Goal: Task Accomplishment & Management: Manage account settings

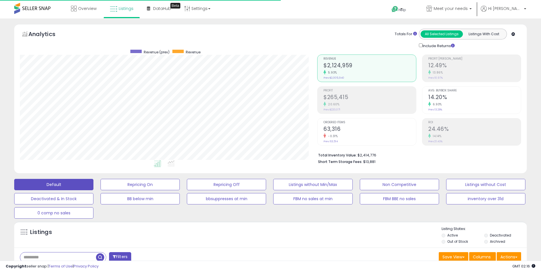
select select "**"
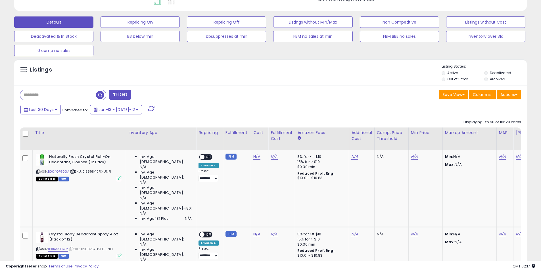
scroll to position [166, 0]
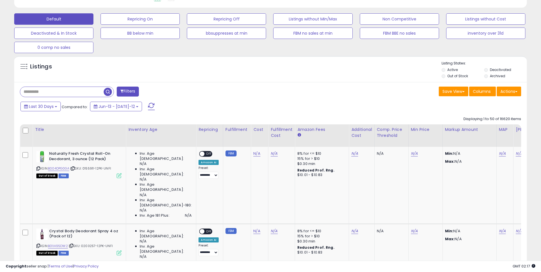
click at [73, 94] on input "text" at bounding box center [62, 92] width 84 height 10
paste input "**********"
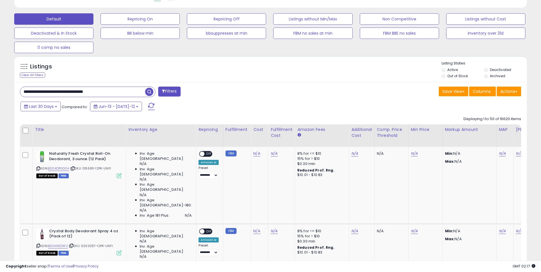
type input "**********"
click at [149, 92] on span "button" at bounding box center [149, 92] width 8 height 8
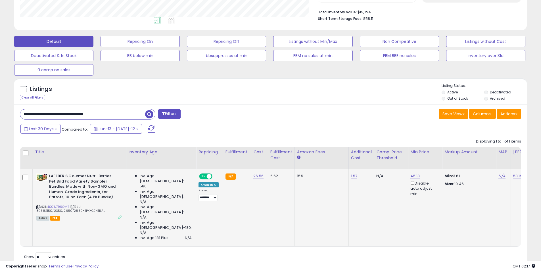
scroll to position [117, 298]
click at [247, 119] on div "**********" at bounding box center [143, 114] width 255 height 11
click at [247, 116] on div "**********" at bounding box center [143, 114] width 255 height 11
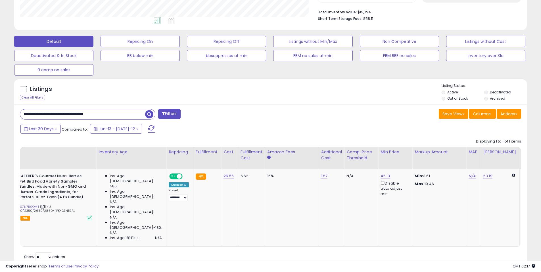
scroll to position [0, 35]
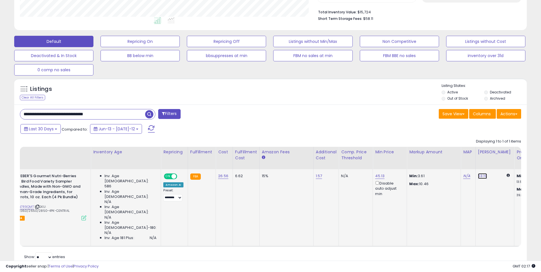
click at [478, 176] on link "53.19" at bounding box center [482, 176] width 9 height 6
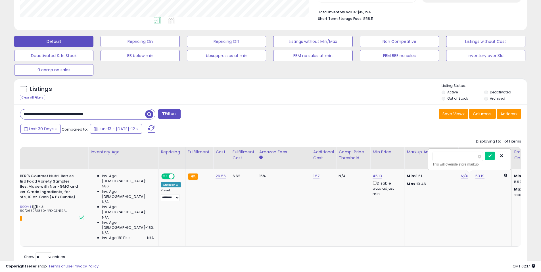
drag, startPoint x: 439, startPoint y: 156, endPoint x: 420, endPoint y: 155, distance: 19.4
click at [420, 155] on table "Title Inventory Age" at bounding box center [516, 197] width 1069 height 100
type input "*****"
click at [495, 155] on button "submit" at bounding box center [490, 156] width 10 height 9
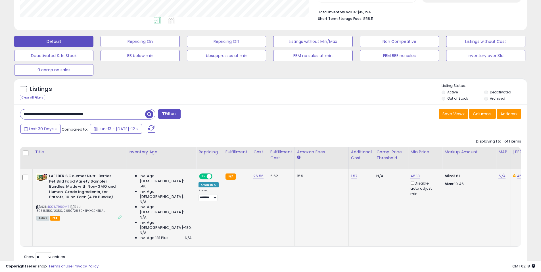
click at [256, 117] on div "**********" at bounding box center [143, 114] width 255 height 11
click at [259, 109] on div "**********" at bounding box center [143, 114] width 255 height 11
click at [268, 99] on div "Listings Clear All Filters Listing States:" at bounding box center [270, 92] width 513 height 19
click at [297, 112] on div "Save View Save As New View Update Current View Columns Actions Import Export Vi…" at bounding box center [398, 114] width 255 height 11
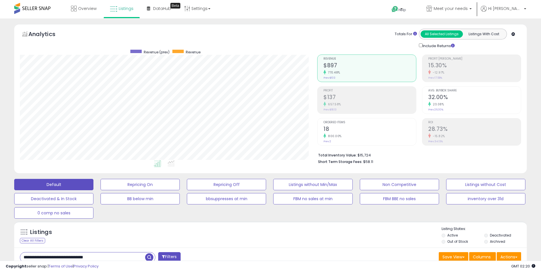
click at [229, 22] on div "**********" at bounding box center [270, 226] width 541 height 416
click at [227, 22] on div "**********" at bounding box center [270, 226] width 541 height 416
click at [226, 21] on div "**********" at bounding box center [270, 226] width 541 height 416
click at [240, 19] on div "**********" at bounding box center [270, 226] width 541 height 416
click at [246, 19] on div "**********" at bounding box center [270, 226] width 541 height 416
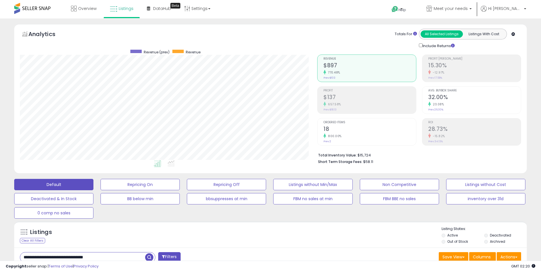
click at [253, 7] on div "Overview Listings Beta" at bounding box center [175, 12] width 358 height 24
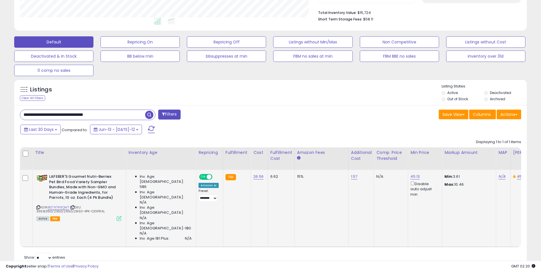
scroll to position [143, 0]
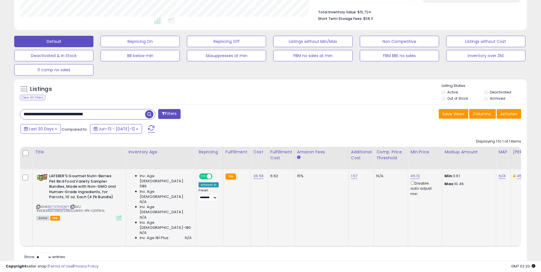
drag, startPoint x: 221, startPoint y: 132, endPoint x: 222, endPoint y: 127, distance: 4.7
click at [221, 132] on div "Last 30 Days Compared to: Jun-13 - Jul-12" at bounding box center [207, 129] width 376 height 13
click at [222, 127] on div "Last 30 Days Compared to: Jun-13 - Jul-12" at bounding box center [207, 129] width 376 height 13
click at [254, 119] on div "**********" at bounding box center [143, 114] width 255 height 11
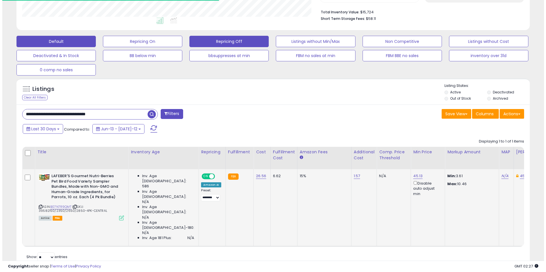
scroll to position [117, 298]
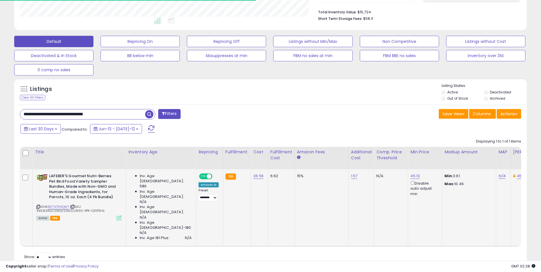
click at [300, 119] on div "Save View Save As New View Update Current View Columns Actions Import Export Vi…" at bounding box center [398, 114] width 255 height 11
click at [313, 111] on div "Save View Save As New View Update Current View Columns Actions Import Export Vi…" at bounding box center [398, 114] width 255 height 11
click at [509, 113] on button "Actions" at bounding box center [509, 114] width 24 height 10
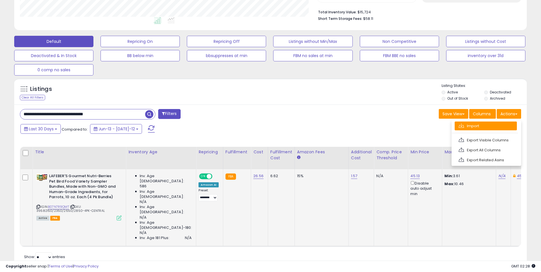
click at [481, 128] on link "Import" at bounding box center [486, 126] width 62 height 9
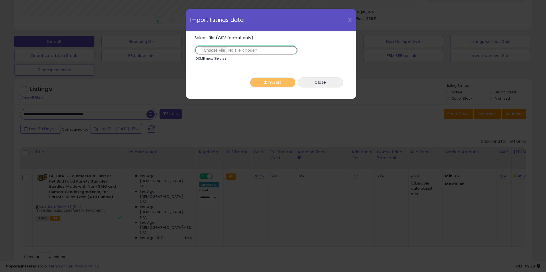
click at [214, 50] on input "Select file (CSV format only)" at bounding box center [245, 50] width 103 height 10
type input "**********"
click at [289, 85] on button "Import" at bounding box center [272, 83] width 45 height 10
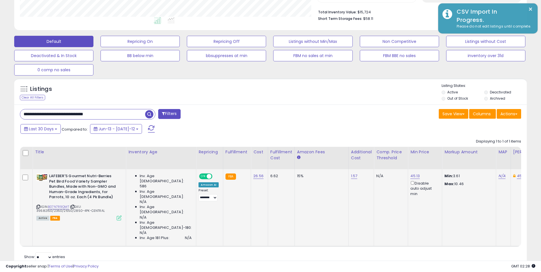
scroll to position [284104, 283923]
click at [285, 91] on div "Listings Clear All Filters Listing States:" at bounding box center [270, 92] width 513 height 19
click at [260, 91] on div "Listings Clear All Filters Listing States:" at bounding box center [270, 92] width 513 height 19
drag, startPoint x: 273, startPoint y: 92, endPoint x: 281, endPoint y: 92, distance: 7.7
click at [273, 92] on div "Listings Clear All Filters Listing States:" at bounding box center [270, 92] width 513 height 19
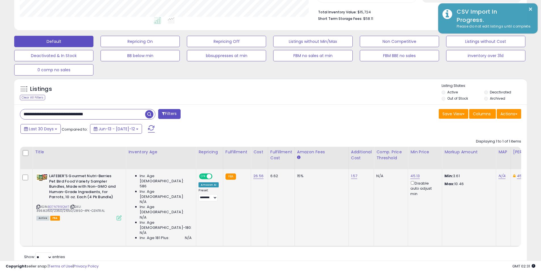
click at [327, 95] on div "Listings Clear All Filters Listing States:" at bounding box center [270, 92] width 513 height 19
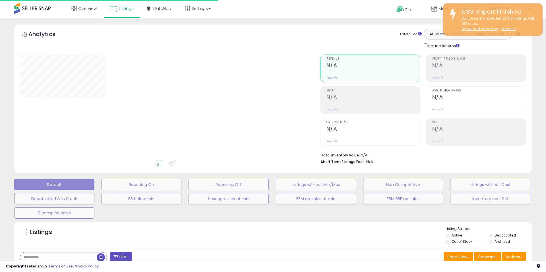
type input "**********"
select select "**"
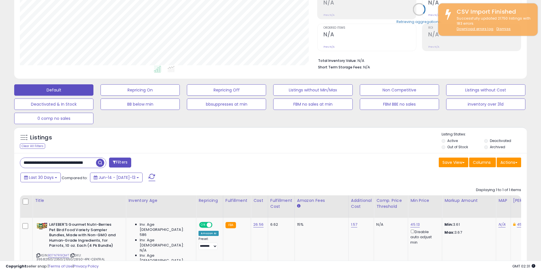
scroll to position [117, 298]
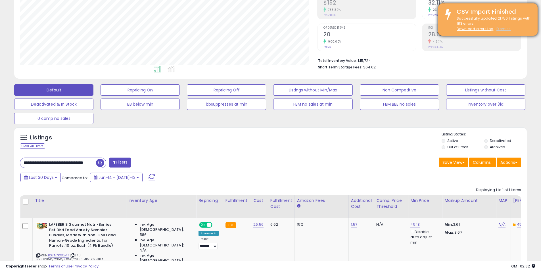
click at [502, 29] on u "Dismiss" at bounding box center [504, 28] width 14 height 5
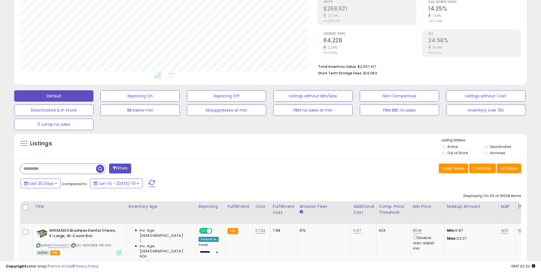
click at [288, 150] on div "Listings" at bounding box center [270, 147] width 513 height 19
drag, startPoint x: 289, startPoint y: 161, endPoint x: 310, endPoint y: 157, distance: 21.2
click at [310, 157] on div "Listings Active" at bounding box center [270, 146] width 513 height 26
click at [282, 172] on div "Save View Save As New View Columns Actions Import" at bounding box center [398, 169] width 255 height 11
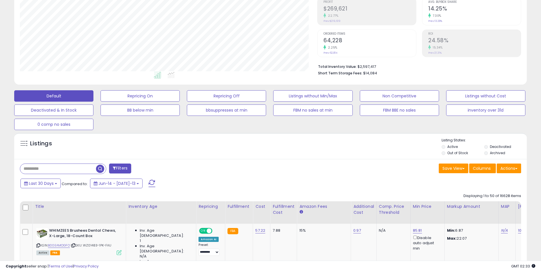
click at [270, 156] on div "Listings" at bounding box center [270, 147] width 513 height 19
click at [287, 154] on div "Listings" at bounding box center [270, 147] width 513 height 19
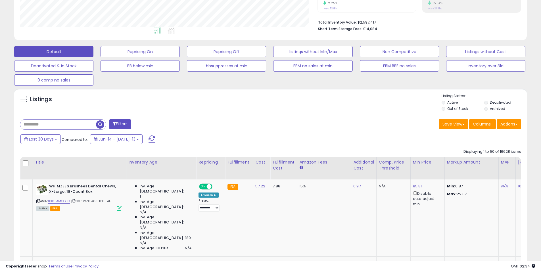
scroll to position [134, 0]
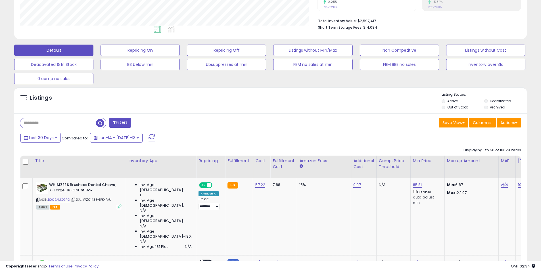
click at [339, 126] on div "Save View Save As New View Columns Actions Import" at bounding box center [398, 123] width 255 height 11
drag, startPoint x: 335, startPoint y: 126, endPoint x: 298, endPoint y: 114, distance: 38.9
click at [327, 127] on div "Save View Save As New View Columns Actions Import" at bounding box center [398, 123] width 255 height 11
click at [119, 52] on button "Repricing On" at bounding box center [140, 50] width 79 height 11
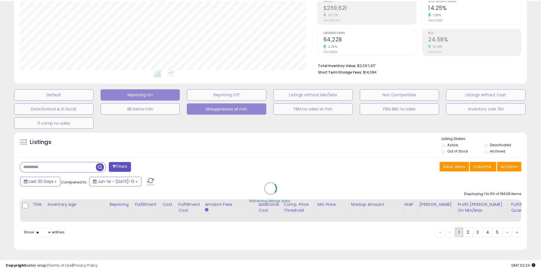
scroll to position [117, 300]
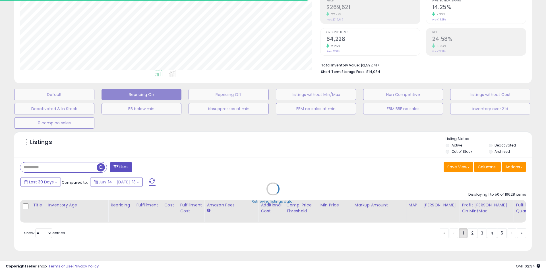
click at [208, 142] on div "Retrieving listings data.." at bounding box center [273, 193] width 526 height 129
drag, startPoint x: 207, startPoint y: 140, endPoint x: 183, endPoint y: 138, distance: 24.8
click at [207, 140] on div "Retrieving listings data.." at bounding box center [273, 193] width 526 height 129
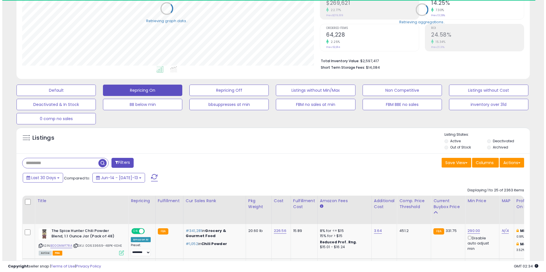
scroll to position [284104, 283923]
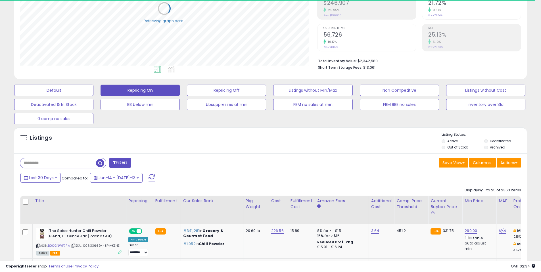
click at [167, 118] on div "Default Repricing On Repricing Off Listings without Min/Max Non Competitive Lis…" at bounding box center [270, 103] width 527 height 43
drag, startPoint x: 83, startPoint y: 93, endPoint x: 121, endPoint y: 108, distance: 40.5
click at [83, 93] on button "Default" at bounding box center [53, 90] width 79 height 11
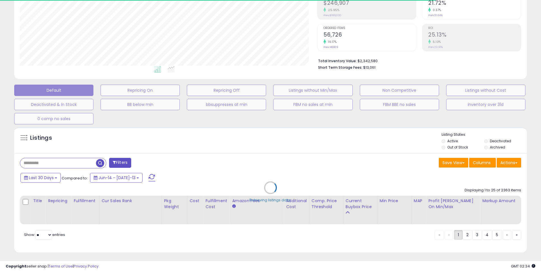
scroll to position [117, 298]
click at [319, 153] on div "Retrieving listings data.." at bounding box center [271, 191] width 522 height 135
click at [336, 148] on div "Retrieving listings data.." at bounding box center [271, 191] width 522 height 135
select select "**"
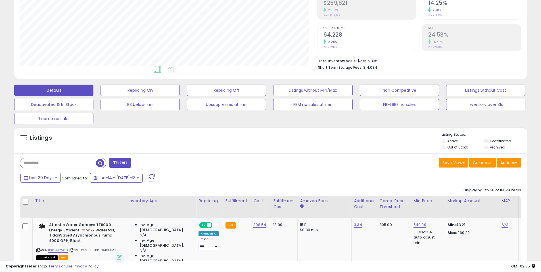
drag, startPoint x: 331, startPoint y: 157, endPoint x: 314, endPoint y: 138, distance: 25.6
click at [313, 138] on div "Listings" at bounding box center [270, 141] width 513 height 19
drag, startPoint x: 376, startPoint y: 141, endPoint x: 388, endPoint y: 142, distance: 12.3
click at [383, 142] on div "Listings" at bounding box center [270, 141] width 513 height 19
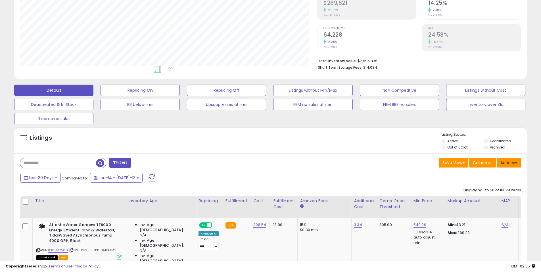
click at [511, 163] on button "Actions" at bounding box center [509, 163] width 24 height 10
click at [375, 152] on div "Listings Active" at bounding box center [270, 140] width 513 height 26
click at [382, 142] on div "Listings" at bounding box center [270, 141] width 513 height 19
click at [507, 163] on button "Actions" at bounding box center [509, 163] width 24 height 10
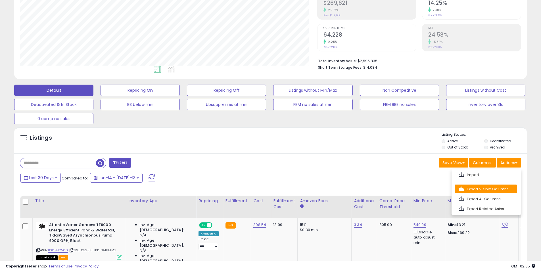
click at [487, 190] on link "Export Visible Columns" at bounding box center [486, 189] width 62 height 9
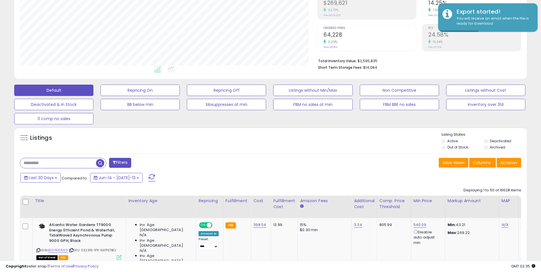
click at [369, 153] on div "Listings Active" at bounding box center [270, 140] width 513 height 26
click at [373, 142] on div "Listings" at bounding box center [270, 141] width 513 height 19
click at [369, 149] on div "Listings" at bounding box center [270, 141] width 513 height 19
click at [381, 147] on div "Listings" at bounding box center [270, 141] width 513 height 19
click at [383, 140] on div "Listings" at bounding box center [270, 141] width 513 height 19
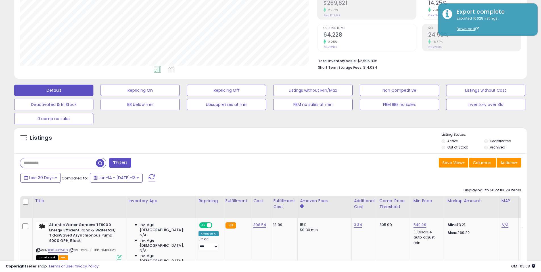
click at [276, 159] on div "Save View Save As New View Columns Actions Import" at bounding box center [398, 163] width 255 height 11
drag, startPoint x: 218, startPoint y: 153, endPoint x: 210, endPoint y: 67, distance: 86.8
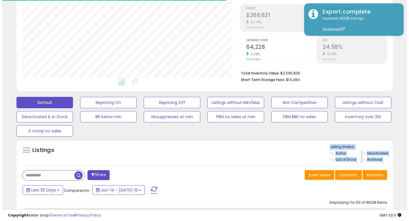
scroll to position [103, 0]
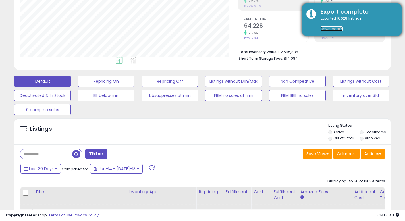
click at [325, 28] on link "Download" at bounding box center [332, 28] width 22 height 5
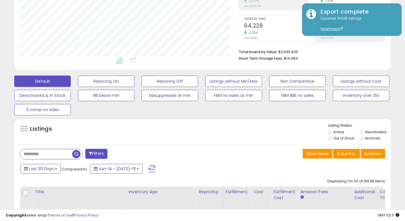
click at [201, 153] on div "Filters" at bounding box center [109, 154] width 187 height 11
click at [195, 140] on div "Listings" at bounding box center [202, 132] width 377 height 19
click at [265, 140] on div "Listings" at bounding box center [202, 132] width 377 height 19
click at [373, 155] on button "Actions" at bounding box center [373, 154] width 24 height 10
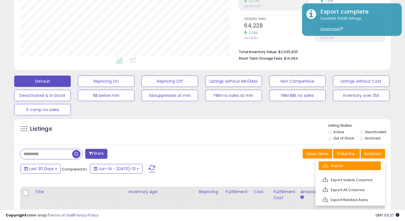
click at [340, 167] on link "Import" at bounding box center [350, 165] width 62 height 9
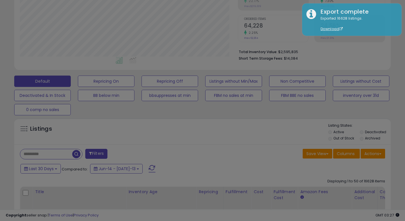
scroll to position [117, 220]
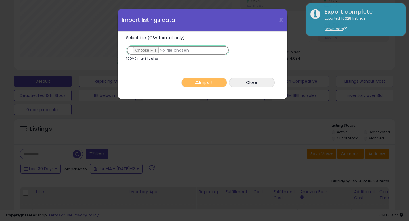
click at [146, 55] on input "Select file (CSV format only)" at bounding box center [177, 50] width 103 height 10
type input "**********"
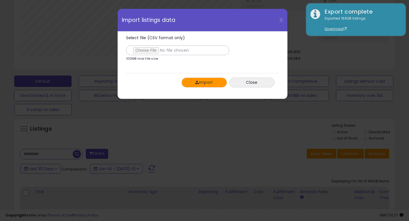
drag, startPoint x: 209, startPoint y: 83, endPoint x: 240, endPoint y: 130, distance: 56.9
click at [208, 83] on button "Import" at bounding box center [204, 83] width 45 height 10
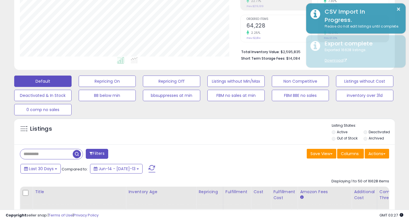
scroll to position [284104, 284003]
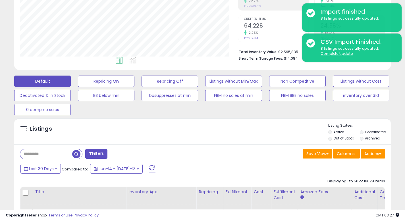
click at [212, 138] on div "Listings" at bounding box center [202, 132] width 377 height 19
click at [216, 135] on div "Listings" at bounding box center [202, 132] width 377 height 19
click at [52, 156] on input "text" at bounding box center [46, 154] width 52 height 10
paste input "**********"
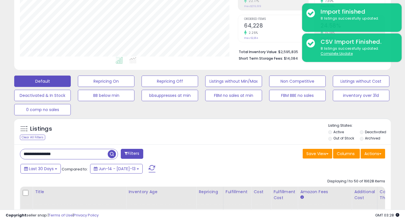
click at [112, 155] on span "button" at bounding box center [112, 154] width 8 height 8
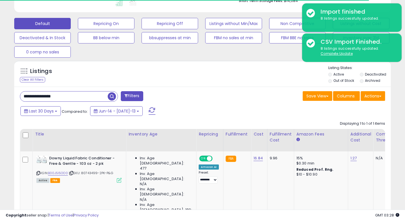
scroll to position [117, 218]
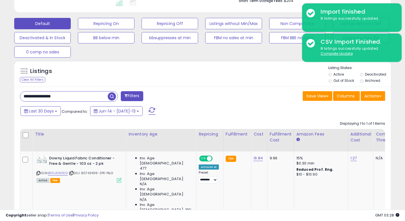
drag, startPoint x: 247, startPoint y: 111, endPoint x: 246, endPoint y: 100, distance: 10.3
click at [246, 111] on div "Last 30 Days Compared to: Jun-14 - Jul-13" at bounding box center [156, 111] width 274 height 13
click at [246, 100] on div "Save View Save As New View Update Current View Columns Actions Import Export Vi…" at bounding box center [296, 96] width 187 height 11
click at [59, 175] on link "B00J5I5OO0" at bounding box center [58, 173] width 20 height 5
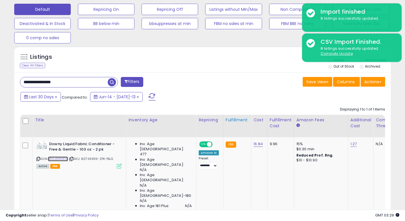
scroll to position [176, 0]
click at [69, 84] on input "**********" at bounding box center [64, 82] width 88 height 10
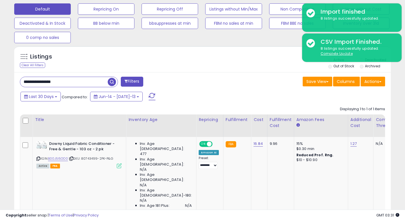
paste input "******"
type input "**********"
click at [114, 82] on span "button" at bounding box center [112, 82] width 8 height 8
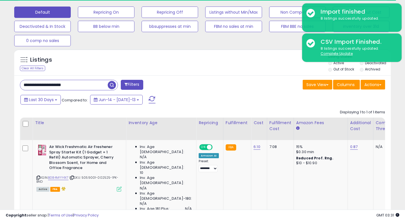
scroll to position [188, 0]
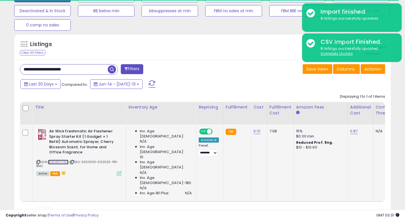
click at [50, 161] on link "B084MYY4X7" at bounding box center [58, 162] width 20 height 5
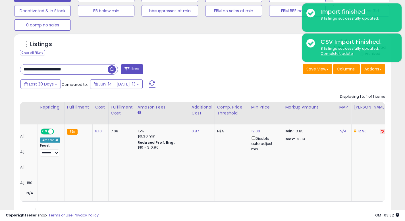
scroll to position [0, 207]
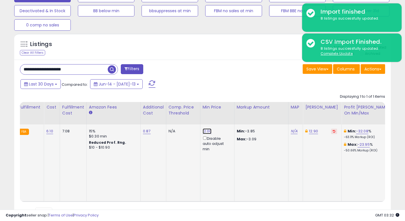
click at [203, 132] on link "12.00" at bounding box center [207, 131] width 9 height 6
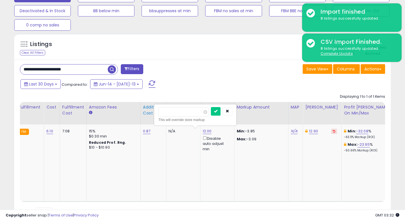
drag, startPoint x: 178, startPoint y: 111, endPoint x: 149, endPoint y: 111, distance: 29.6
click at [149, 111] on table "Title Inventory Age" at bounding box center [346, 152] width 1066 height 100
type input "**"
click at [221, 113] on button "submit" at bounding box center [216, 111] width 10 height 9
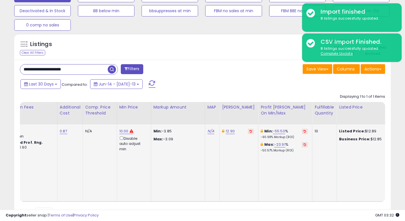
scroll to position [0, 297]
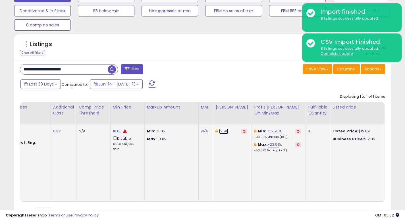
click at [219, 131] on link "12.90" at bounding box center [223, 131] width 9 height 6
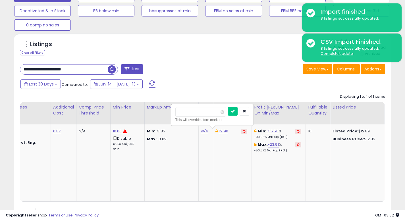
drag, startPoint x: 190, startPoint y: 111, endPoint x: 163, endPoint y: 109, distance: 27.2
click at [163, 109] on table "Title Inventory Age" at bounding box center [256, 152] width 1066 height 100
type input "*****"
click at [234, 111] on button "submit" at bounding box center [233, 111] width 10 height 9
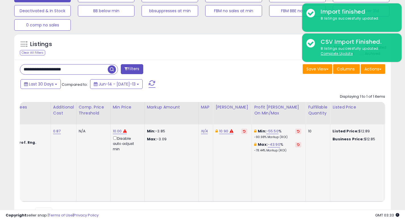
click at [201, 67] on div "**********" at bounding box center [109, 69] width 187 height 11
click at [206, 53] on div "Listings Clear All Filters Listing States:" at bounding box center [202, 47] width 377 height 19
click at [207, 50] on div "Listings Clear All Filters Listing States:" at bounding box center [202, 47] width 377 height 19
drag, startPoint x: 206, startPoint y: 52, endPoint x: 209, endPoint y: 54, distance: 3.6
click at [206, 52] on div "Listings Clear All Filters Listing States:" at bounding box center [202, 47] width 377 height 19
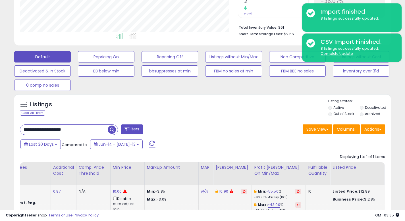
scroll to position [195, 0]
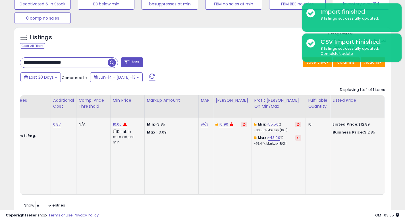
click at [89, 64] on input "**********" at bounding box center [64, 63] width 88 height 10
paste input "text"
type input "**********"
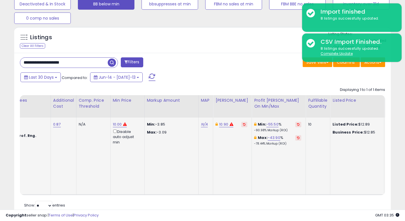
click at [113, 61] on span "button" at bounding box center [112, 63] width 8 height 8
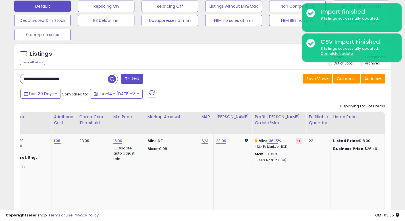
scroll to position [0, 0]
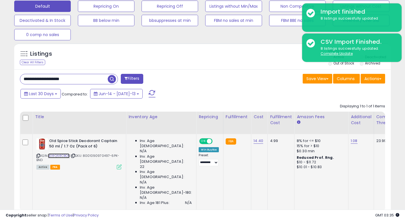
click at [61, 158] on link "B08Q68CBQK" at bounding box center [59, 155] width 22 height 5
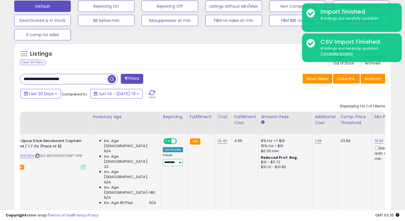
click at [163, 164] on select "**********" at bounding box center [173, 162] width 20 height 7
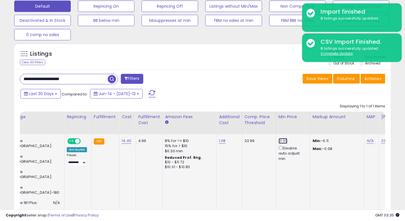
click at [279, 142] on link "16.90" at bounding box center [283, 141] width 9 height 6
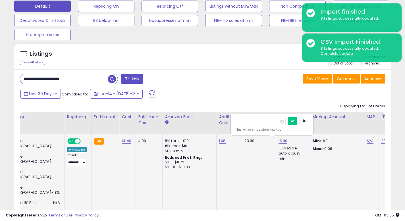
drag, startPoint x: 252, startPoint y: 120, endPoint x: 231, endPoint y: 120, distance: 20.5
click at [231, 120] on div "***** This will override store markup" at bounding box center [272, 124] width 82 height 21
type input "**"
click at [294, 120] on icon "submit" at bounding box center [292, 120] width 3 height 3
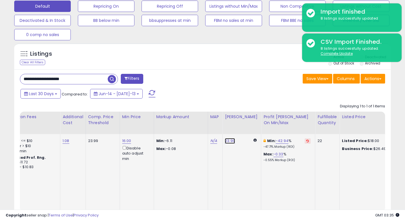
click at [225, 142] on link "23.99" at bounding box center [230, 141] width 10 height 6
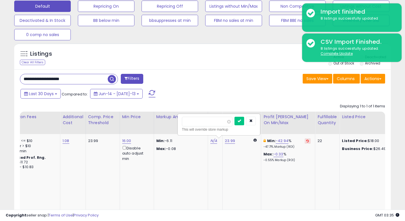
drag, startPoint x: 206, startPoint y: 119, endPoint x: 175, endPoint y: 118, distance: 31.6
click at [177, 119] on div "***** This will override store markup" at bounding box center [218, 125] width 83 height 22
drag, startPoint x: 204, startPoint y: 121, endPoint x: 180, endPoint y: 121, distance: 23.9
click at [180, 121] on div "***** This will override store markup" at bounding box center [219, 124] width 82 height 21
type input "*****"
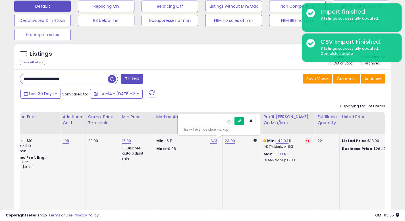
click at [241, 122] on button "submit" at bounding box center [239, 121] width 10 height 9
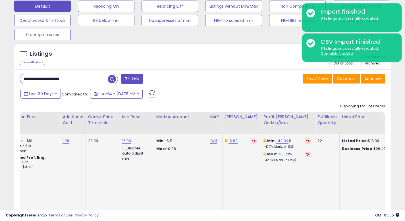
click at [91, 80] on input "**********" at bounding box center [64, 79] width 88 height 10
paste input "**********"
type input "**********"
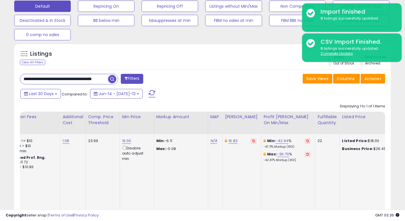
click at [110, 77] on span "button" at bounding box center [112, 79] width 8 height 8
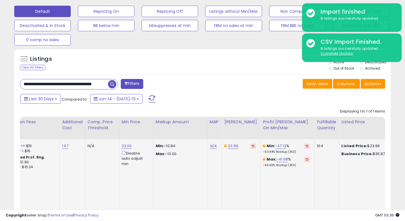
scroll to position [194, 0]
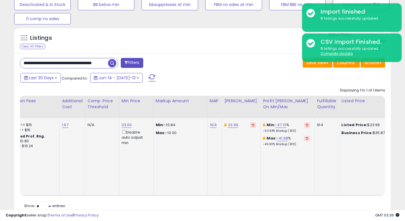
drag, startPoint x: 166, startPoint y: 161, endPoint x: 165, endPoint y: 168, distance: 6.3
click at [166, 167] on td "Min: -10.84 Max: -10.00" at bounding box center [180, 156] width 54 height 77
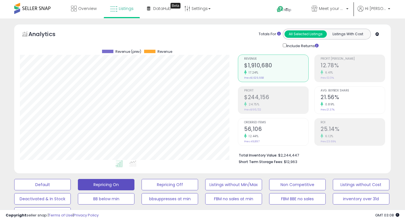
scroll to position [117, 218]
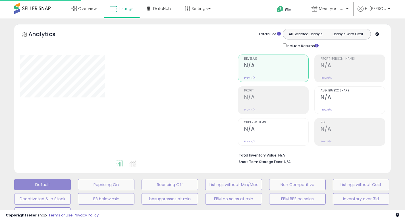
scroll to position [146, 0]
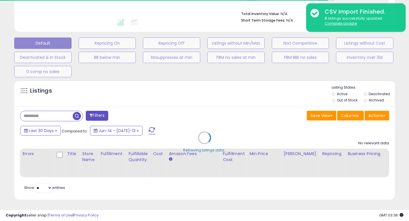
type input "**********"
select select "**"
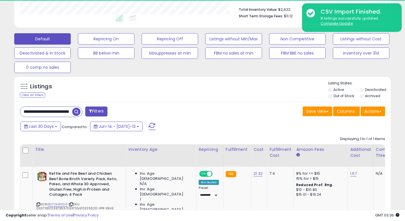
scroll to position [117, 218]
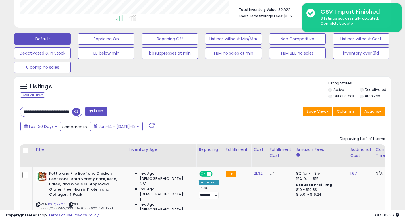
click at [350, 126] on div "Last 30 Days Compared to: Jun-14 - Jul-13" at bounding box center [202, 127] width 374 height 13
click at [103, 39] on button "Repricing On" at bounding box center [106, 38] width 57 height 11
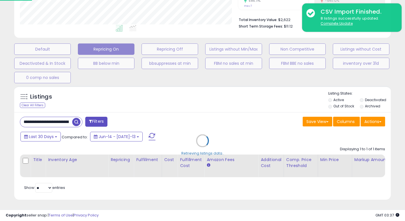
scroll to position [117, 220]
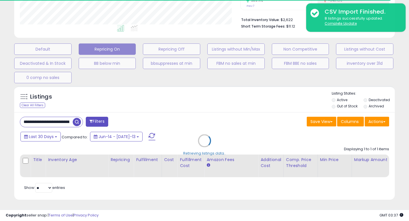
select select "**"
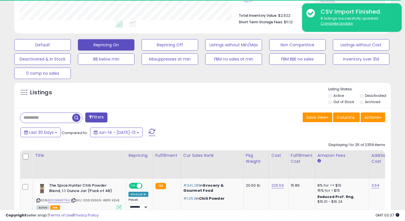
scroll to position [284104, 284003]
click at [244, 117] on div "Save View Save As New View Columns Actions Import" at bounding box center [296, 118] width 187 height 11
click at [244, 107] on div "Listings Active" at bounding box center [202, 95] width 377 height 26
click at [212, 122] on div "Save View Save As New View Columns Actions Import" at bounding box center [296, 118] width 187 height 11
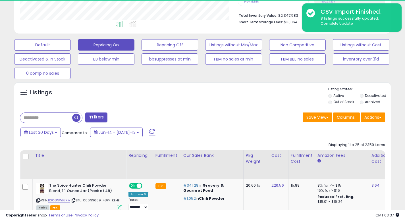
scroll to position [117, 218]
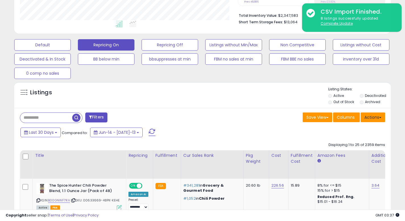
click at [375, 118] on button "Actions" at bounding box center [373, 118] width 24 height 10
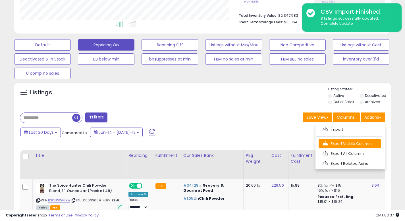
click at [355, 142] on link "Export Visible Columns" at bounding box center [350, 143] width 62 height 9
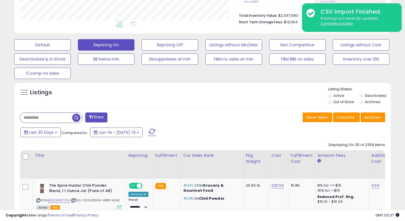
click at [217, 97] on div "Listings" at bounding box center [202, 96] width 377 height 19
click at [221, 85] on div "Listings Active" at bounding box center [202, 95] width 377 height 26
click at [212, 94] on div "Listings" at bounding box center [202, 96] width 377 height 19
click at [220, 92] on div "Listings" at bounding box center [202, 96] width 377 height 19
click at [226, 84] on div "Listings Active" at bounding box center [202, 95] width 377 height 26
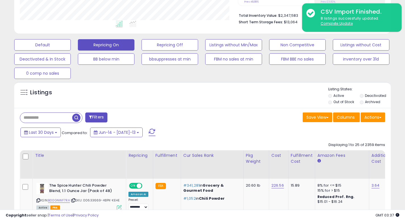
click at [218, 93] on div "Listings" at bounding box center [202, 96] width 377 height 19
click at [225, 88] on div "Listings" at bounding box center [202, 96] width 377 height 19
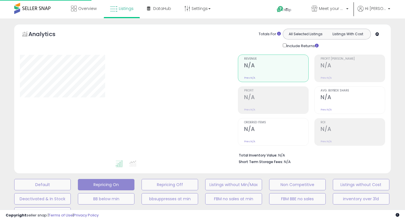
scroll to position [140, 0]
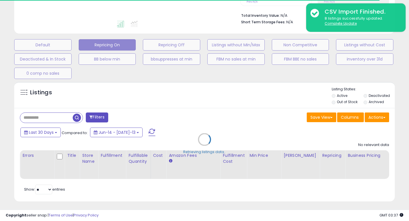
click at [252, 101] on div "Retrieving listings data.." at bounding box center [204, 144] width 389 height 130
click at [224, 93] on div "Retrieving listings data.." at bounding box center [204, 144] width 389 height 130
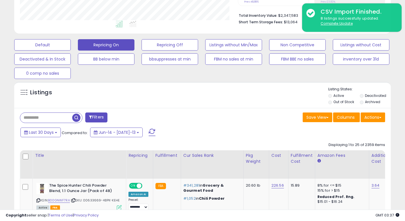
scroll to position [117, 218]
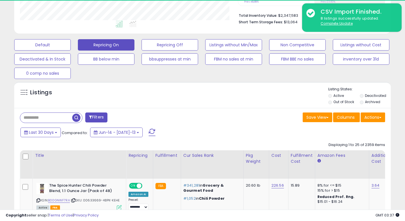
scroll to position [117, 218]
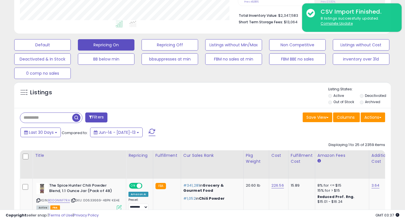
click at [265, 107] on div "Listings Active" at bounding box center [202, 95] width 377 height 26
click at [259, 102] on div "Listings" at bounding box center [202, 96] width 377 height 19
click at [261, 90] on div "Listings" at bounding box center [202, 96] width 377 height 19
click at [252, 104] on div "Listings" at bounding box center [202, 96] width 377 height 19
drag, startPoint x: 228, startPoint y: 101, endPoint x: 222, endPoint y: 100, distance: 5.5
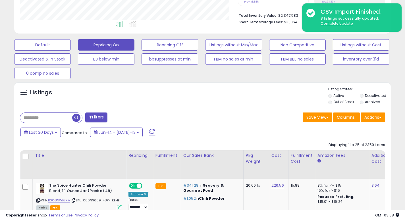
click at [223, 100] on div "Listings" at bounding box center [202, 96] width 377 height 19
click at [223, 123] on div "Save View Save As New View Update Current View Columns Actions Import Export Vi…" at bounding box center [296, 118] width 187 height 11
click at [232, 107] on div "Listings Active" at bounding box center [202, 95] width 377 height 26
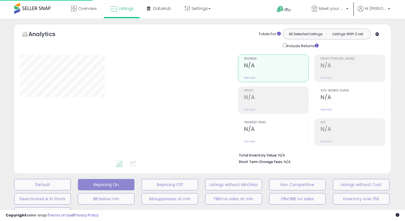
scroll to position [140, 0]
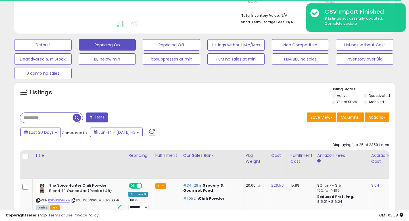
click at [220, 101] on div "Listings" at bounding box center [204, 96] width 381 height 19
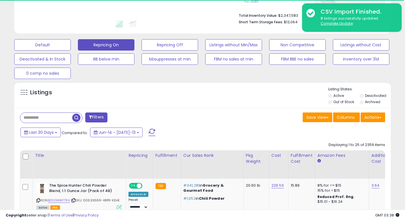
click at [249, 107] on div "Listings Active" at bounding box center [202, 95] width 377 height 26
click at [254, 101] on div "Listings" at bounding box center [202, 96] width 377 height 19
click at [370, 118] on button "Actions" at bounding box center [373, 118] width 24 height 10
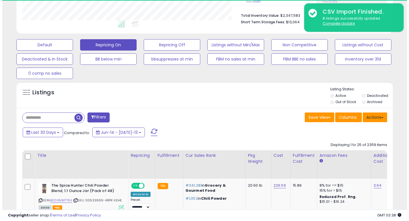
scroll to position [117, 218]
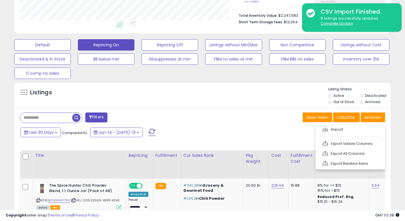
click at [343, 141] on link "Export Visible Columns" at bounding box center [350, 143] width 62 height 9
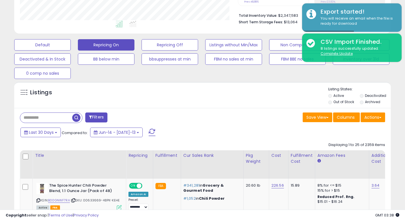
click at [241, 121] on div "Save View Save As New View Update Current View Columns Actions Import Export Vi…" at bounding box center [296, 118] width 187 height 11
click at [245, 100] on div "Listings" at bounding box center [202, 96] width 377 height 19
click at [248, 98] on div "Listings" at bounding box center [202, 96] width 377 height 19
click at [248, 107] on div "Listings Active" at bounding box center [202, 95] width 377 height 26
click at [258, 103] on div "Listings" at bounding box center [202, 96] width 377 height 19
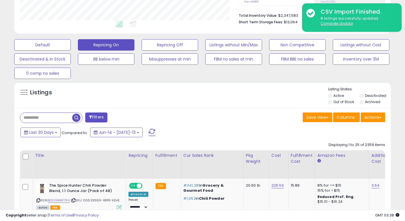
drag, startPoint x: 270, startPoint y: 104, endPoint x: 267, endPoint y: 103, distance: 3.0
click at [270, 104] on div "Listings" at bounding box center [202, 96] width 377 height 19
click at [247, 96] on div "Listings" at bounding box center [202, 96] width 377 height 19
click at [244, 97] on div "Listings" at bounding box center [202, 96] width 377 height 19
click at [244, 92] on div "Listings" at bounding box center [202, 96] width 377 height 19
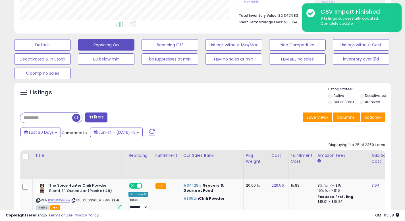
drag, startPoint x: 229, startPoint y: 90, endPoint x: 262, endPoint y: 86, distance: 33.0
click at [229, 90] on div "Listings" at bounding box center [202, 96] width 377 height 19
click at [262, 87] on div at bounding box center [203, 87] width 250 height 0
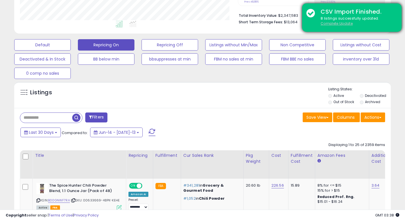
click at [333, 24] on u "Complete Update" at bounding box center [337, 23] width 32 height 5
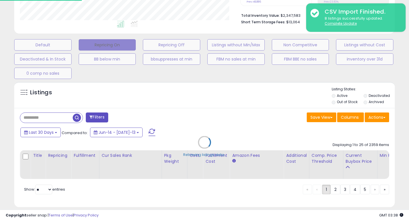
scroll to position [117, 220]
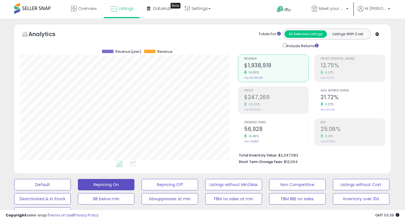
scroll to position [117, 218]
